Goal: Navigation & Orientation: Find specific page/section

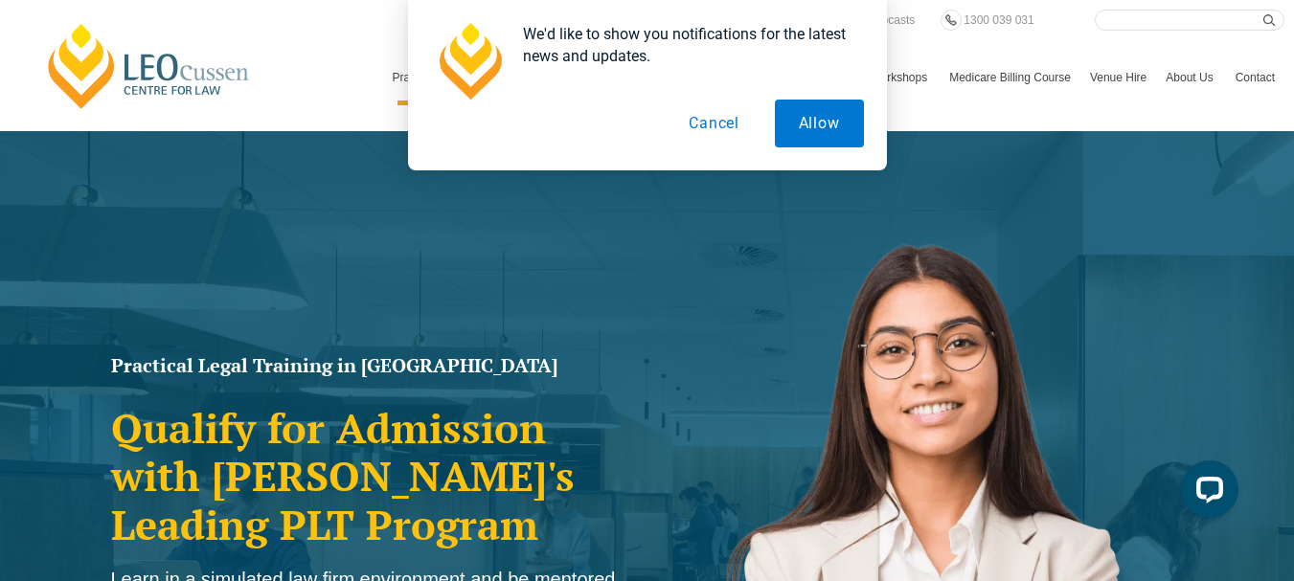
click at [731, 126] on button "Cancel" at bounding box center [714, 124] width 99 height 48
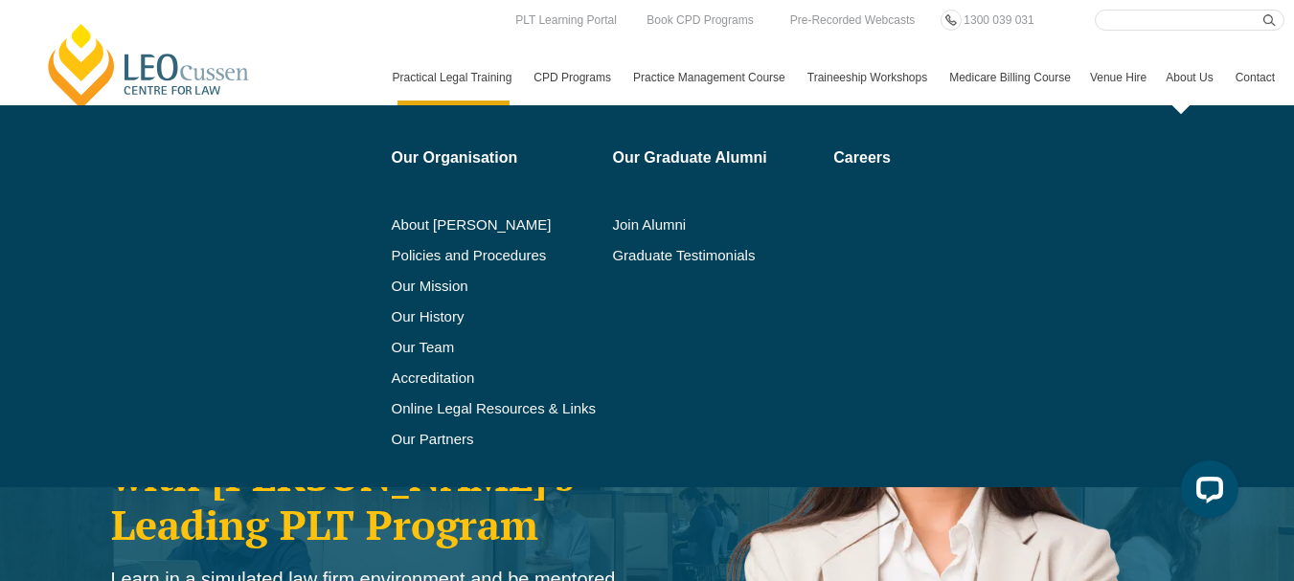
click at [1156, 93] on link "About Us" at bounding box center [1190, 78] width 69 height 56
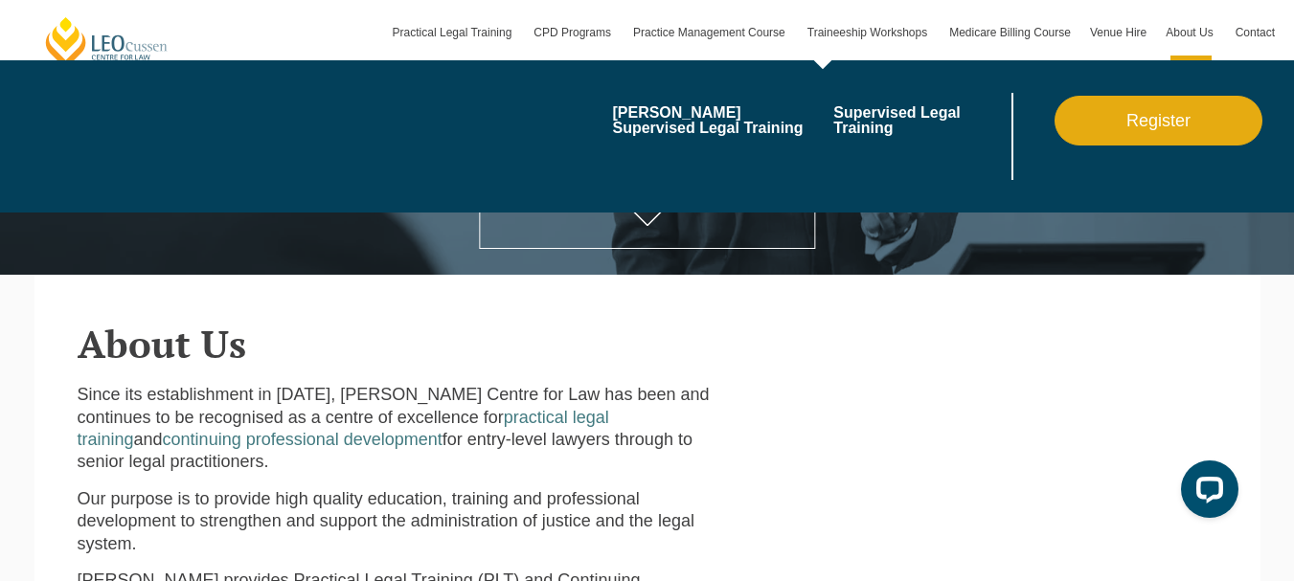
scroll to position [383, 0]
